Goal: Task Accomplishment & Management: Manage account settings

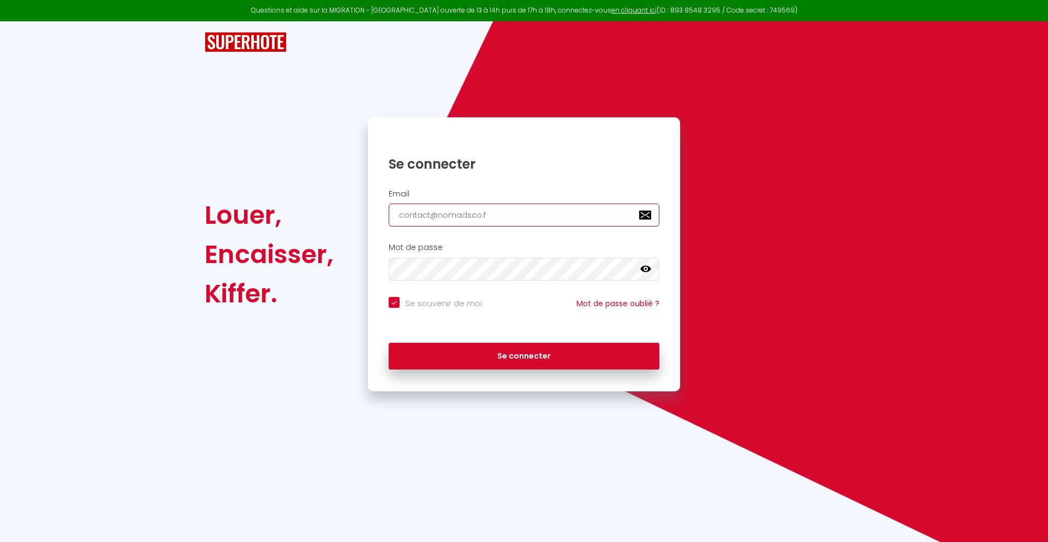
type input "[EMAIL_ADDRESS][DOMAIN_NAME]"
checkbox input "true"
type input "[EMAIL_ADDRESS][DOMAIN_NAME]"
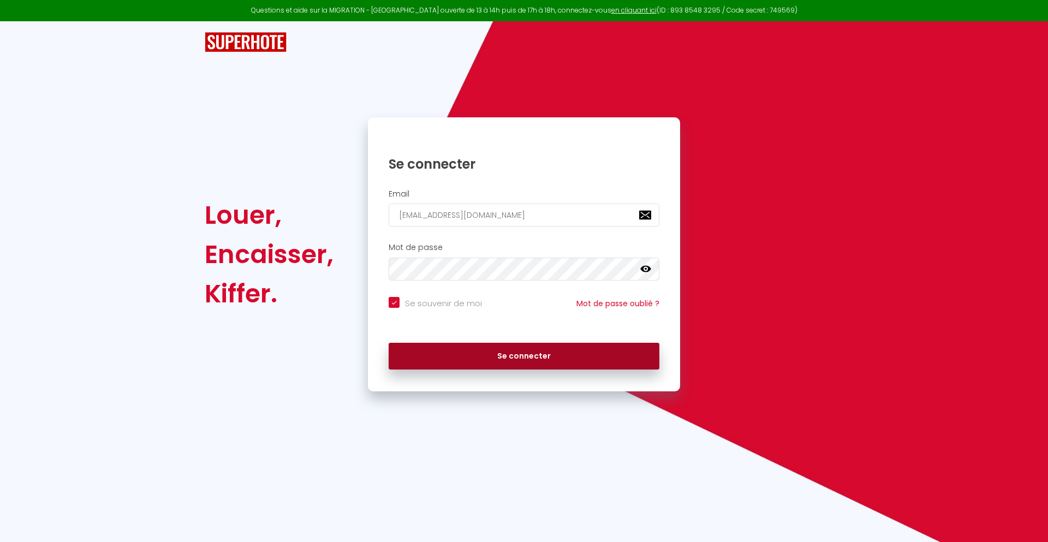
click at [524, 356] on button "Se connecter" at bounding box center [524, 356] width 271 height 27
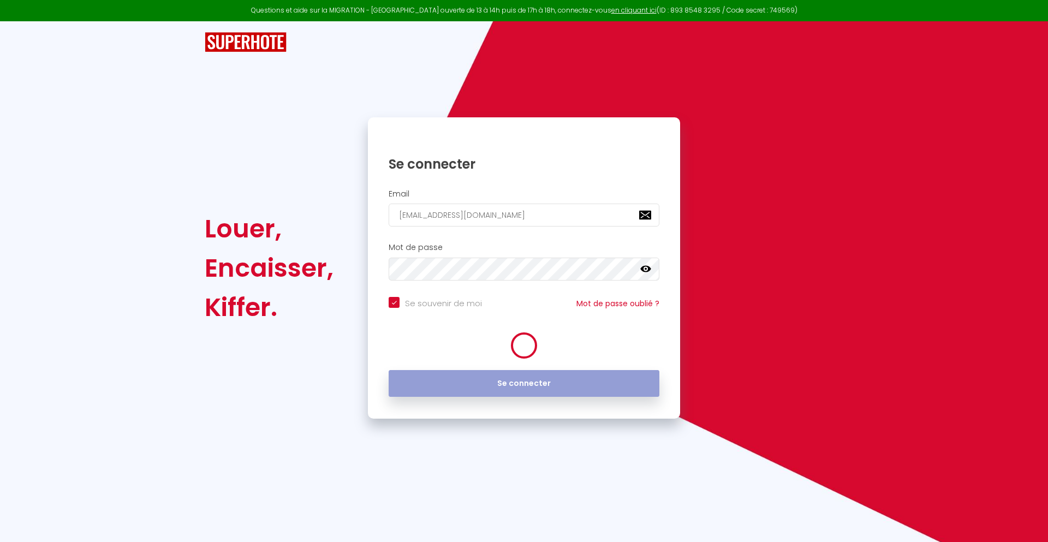
checkbox input "true"
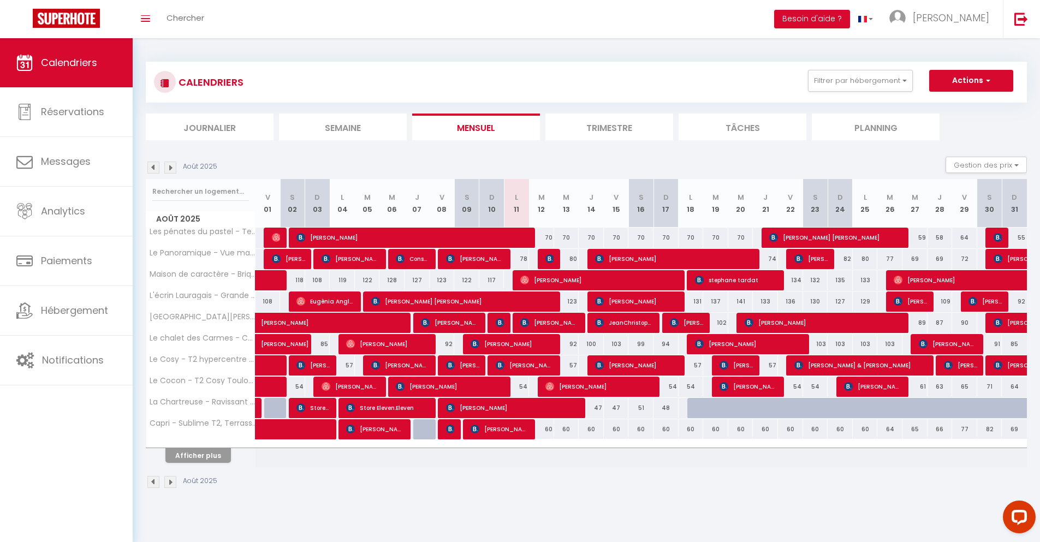
click at [210, 127] on li "Journalier" at bounding box center [210, 127] width 128 height 27
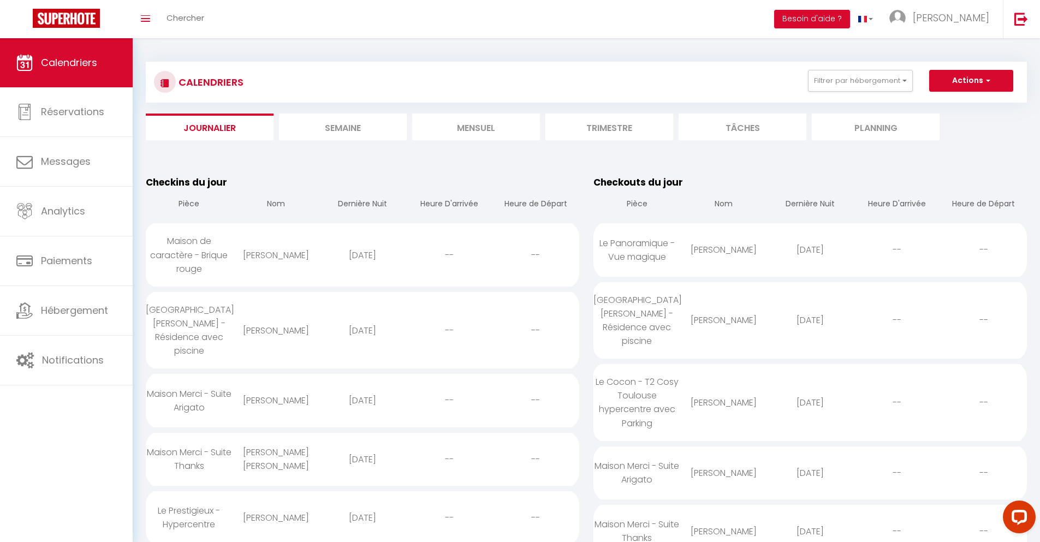
scroll to position [767, 0]
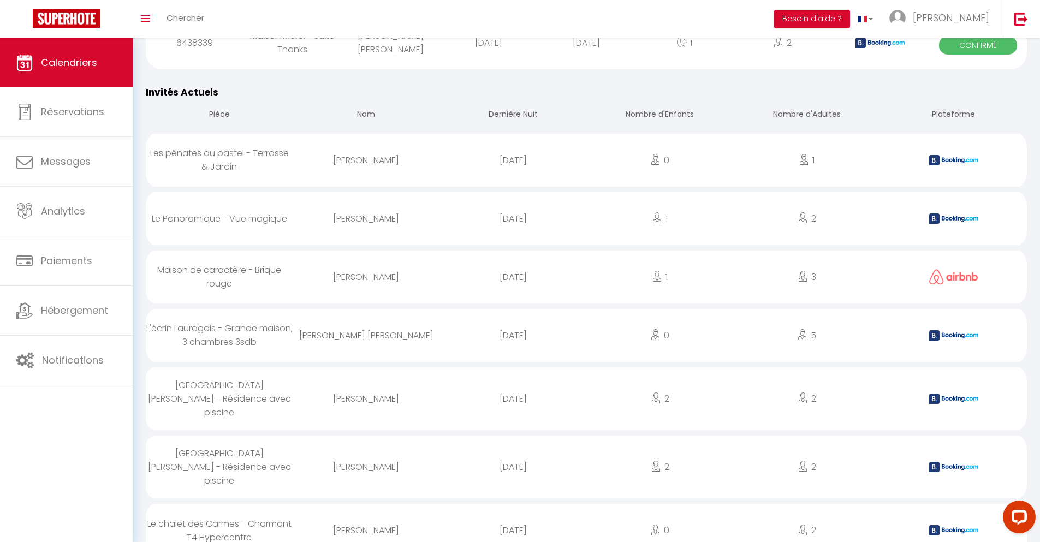
select select "0"
select select "1"
select select
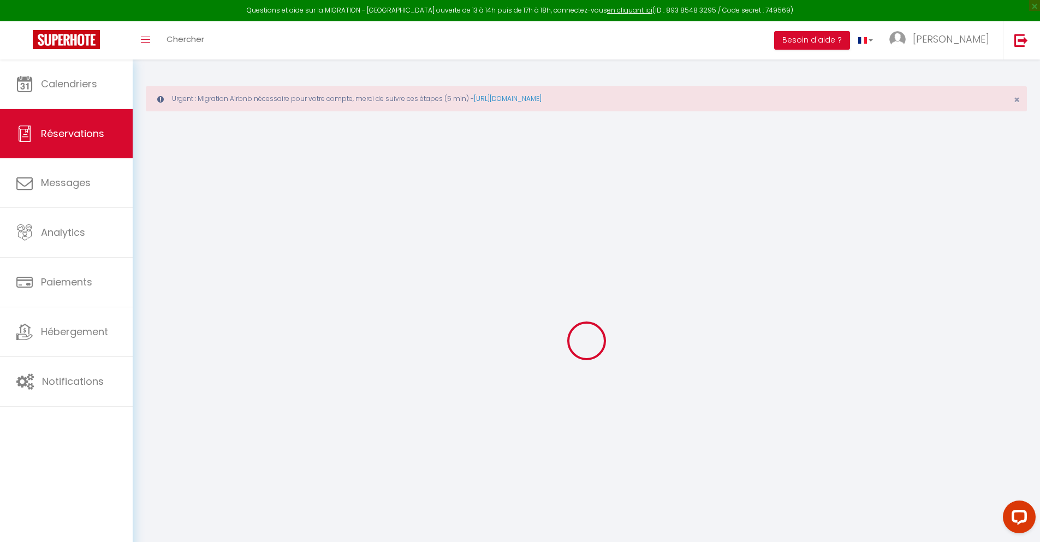
select select
checkbox input "false"
type textarea "** THIS RESERVATION HAS BEEN PRE-PAID ** BOOKING NOTE : Payment charge is EUR 1…"
type input "30"
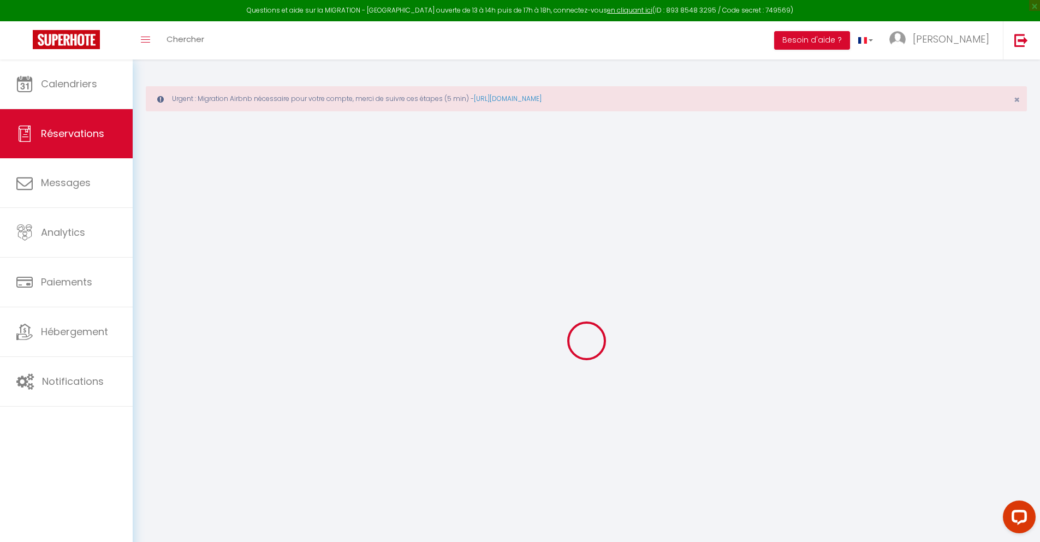
type input "3.08"
select select
checkbox input "false"
select select
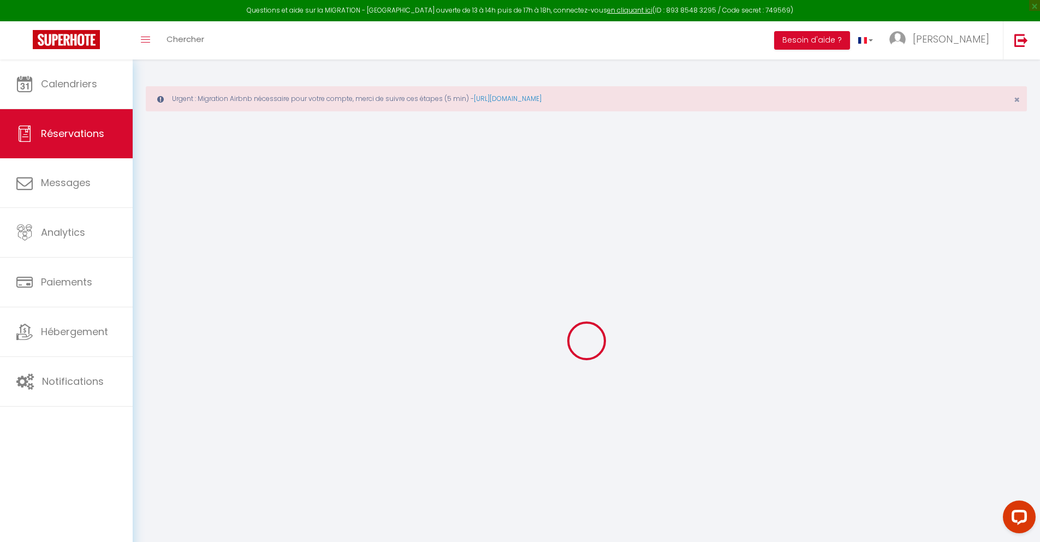
select select
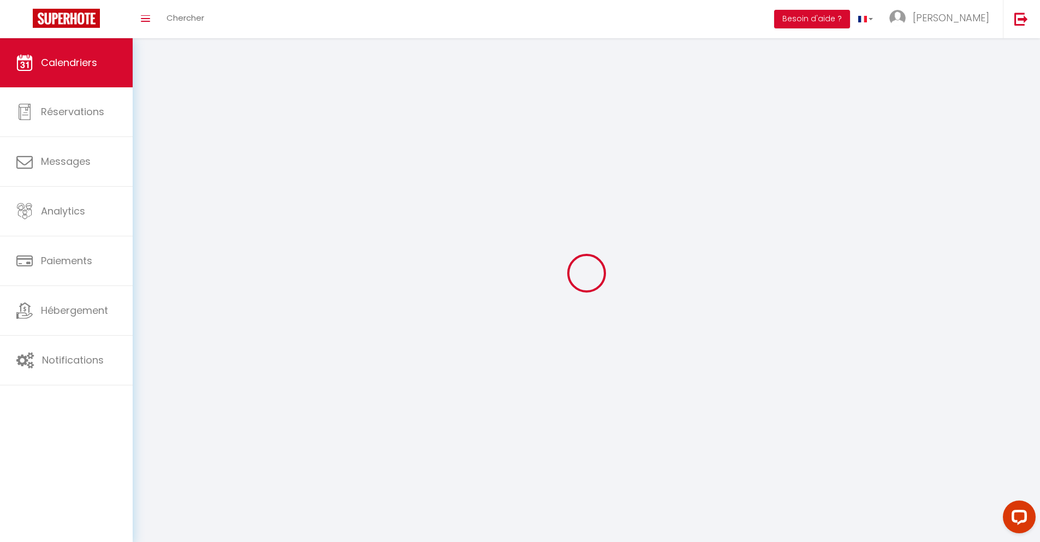
scroll to position [59, 0]
